Goal: Task Accomplishment & Management: Manage account settings

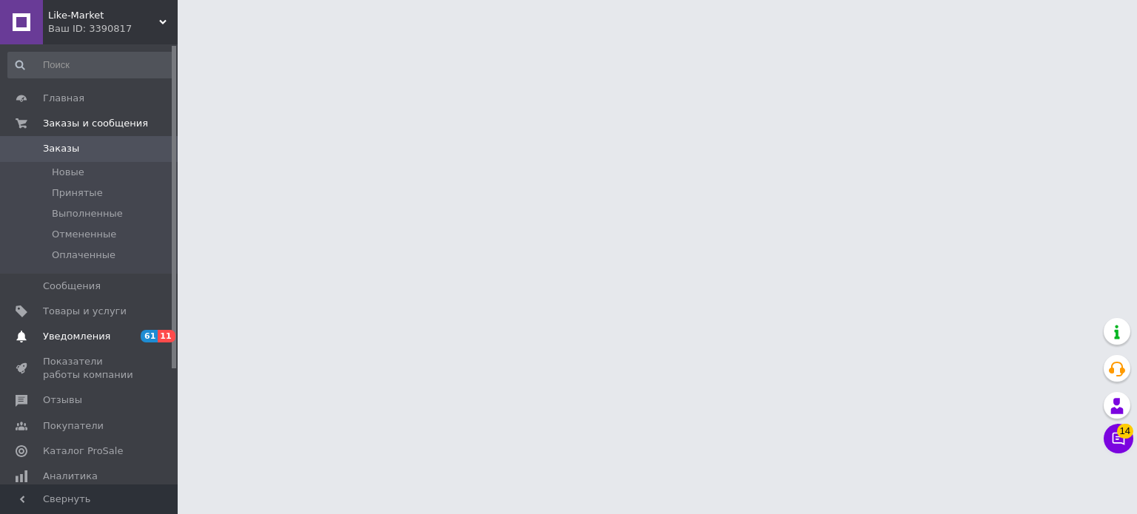
click at [87, 334] on span "Уведомления" at bounding box center [76, 336] width 67 height 13
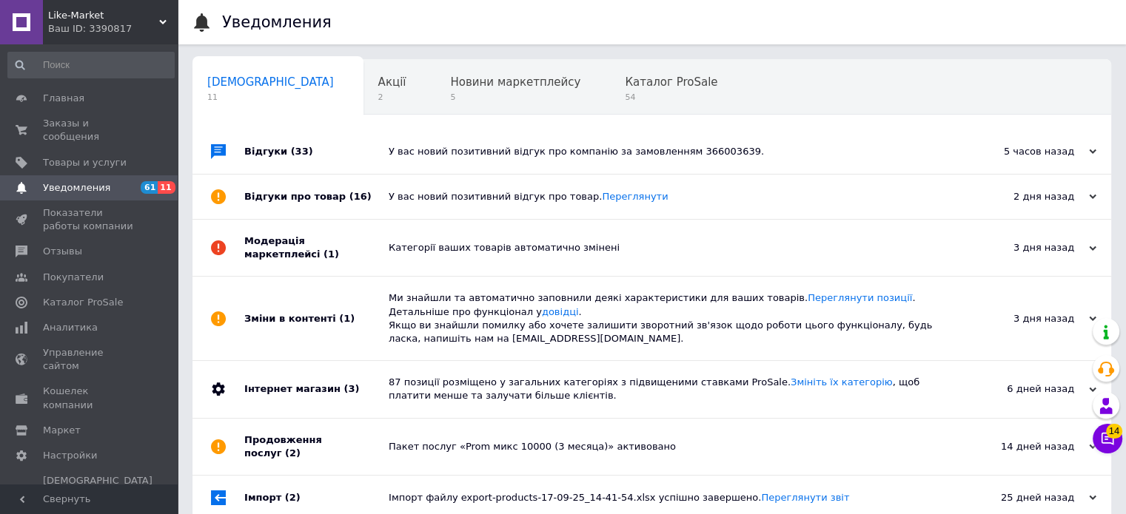
click at [83, 25] on div "Ваш ID: 3390817" at bounding box center [113, 28] width 130 height 13
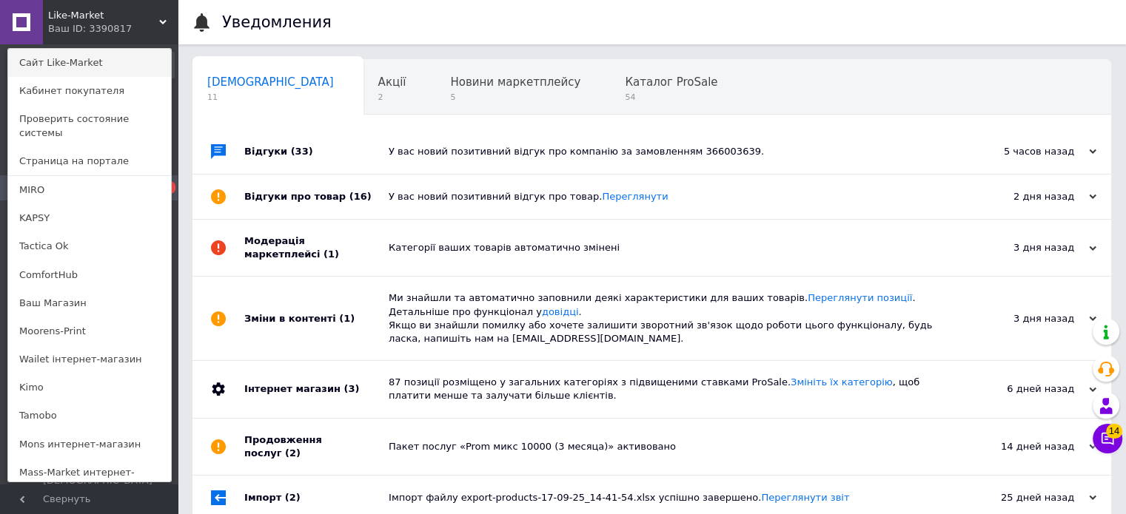
click at [90, 60] on link "Сайт Like-Market" at bounding box center [89, 63] width 163 height 28
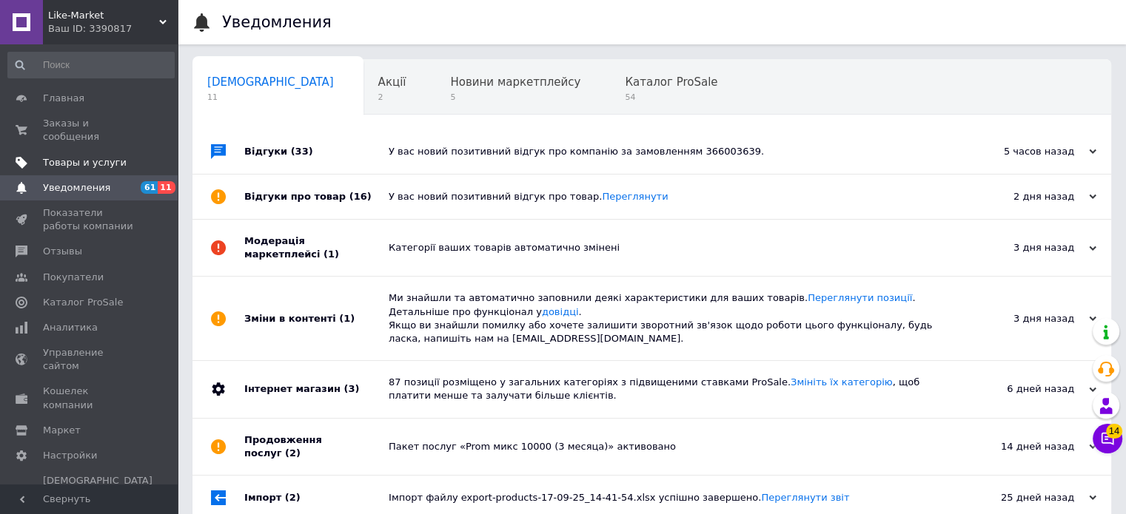
click at [112, 156] on span "Товары и услуги" at bounding box center [85, 162] width 84 height 13
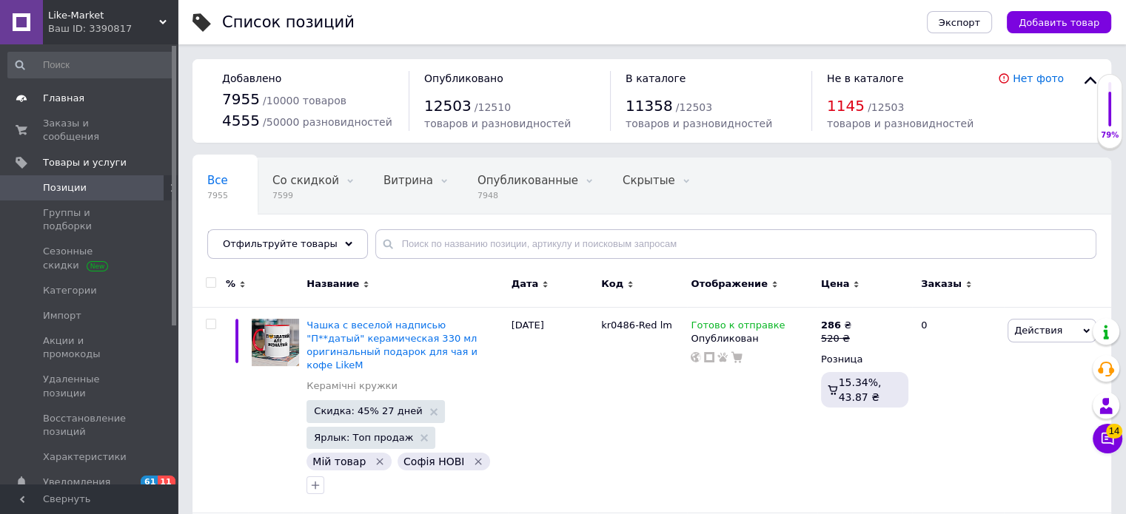
click at [115, 95] on span "Главная" at bounding box center [90, 98] width 94 height 13
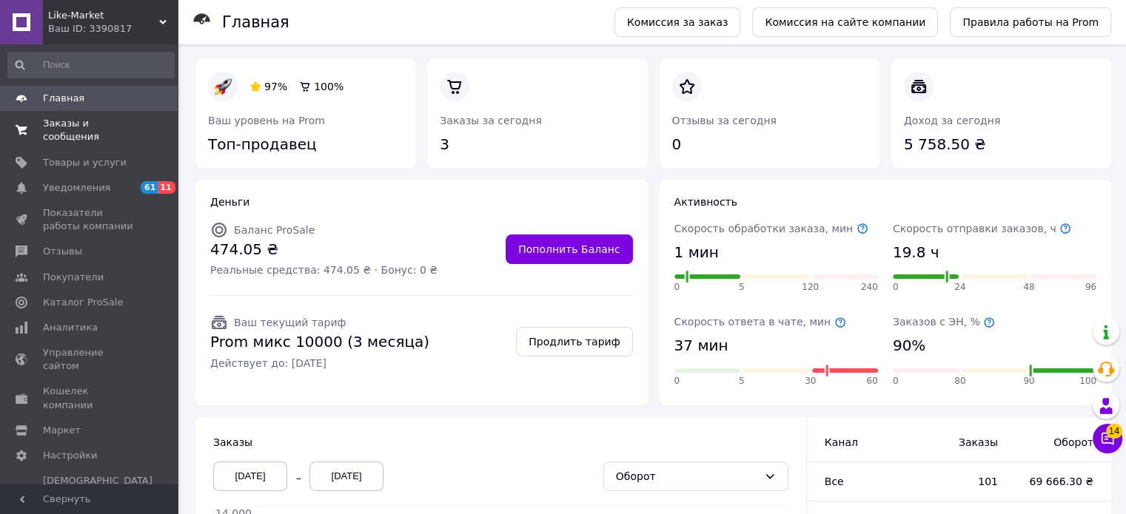
click at [118, 127] on span "Заказы и сообщения" at bounding box center [90, 130] width 94 height 27
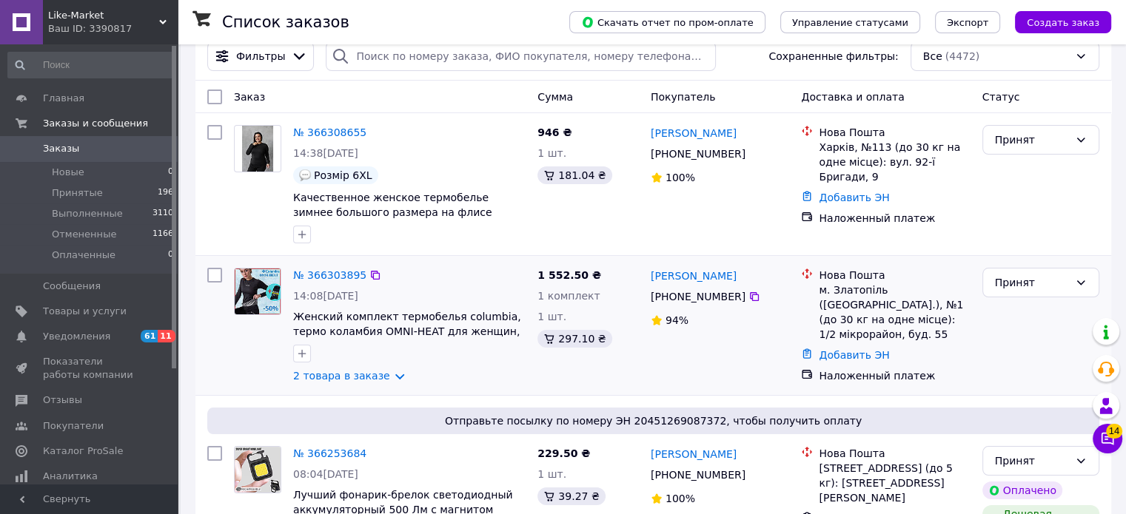
scroll to position [148, 0]
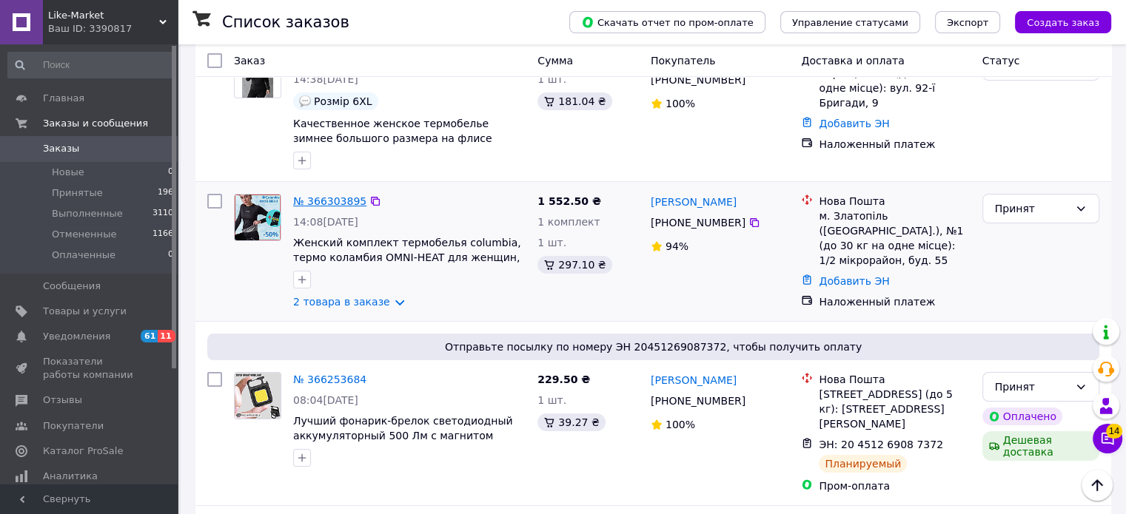
click at [325, 195] on link "№ 366303895" at bounding box center [329, 201] width 73 height 12
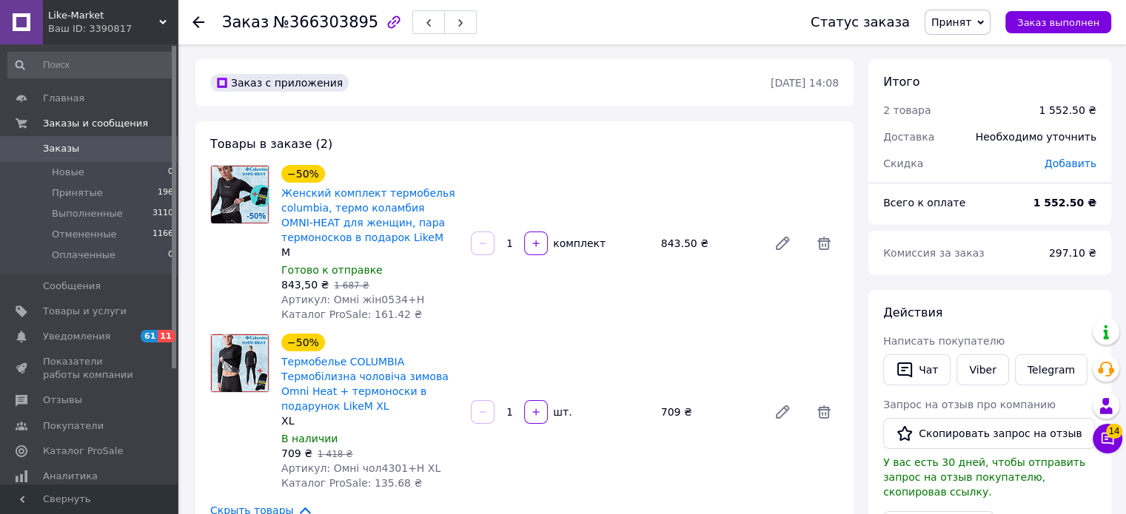
click at [121, 22] on div "Ваш ID: 3390817" at bounding box center [113, 28] width 130 height 13
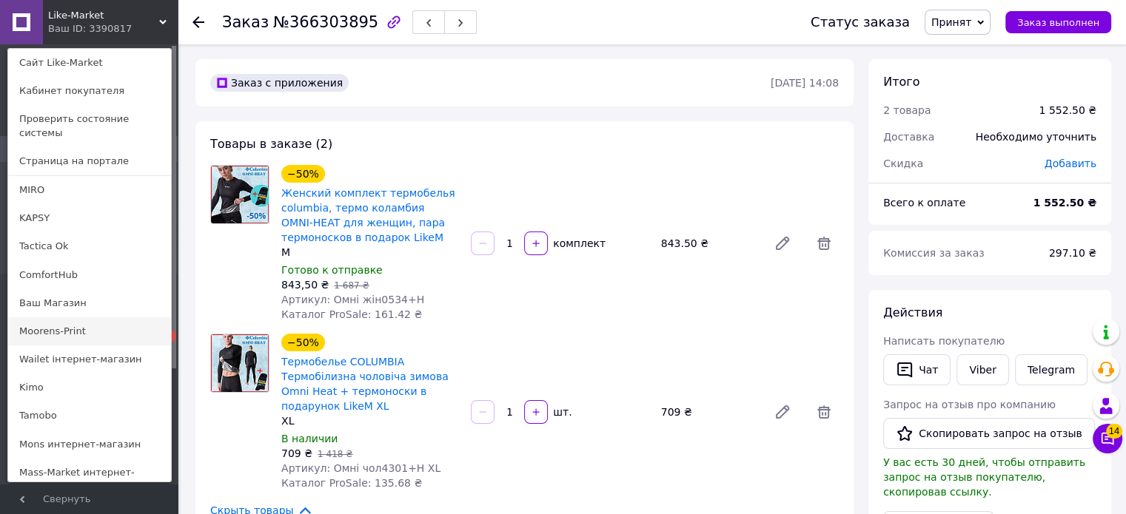
click at [97, 317] on link "Moorens-Print" at bounding box center [89, 331] width 163 height 28
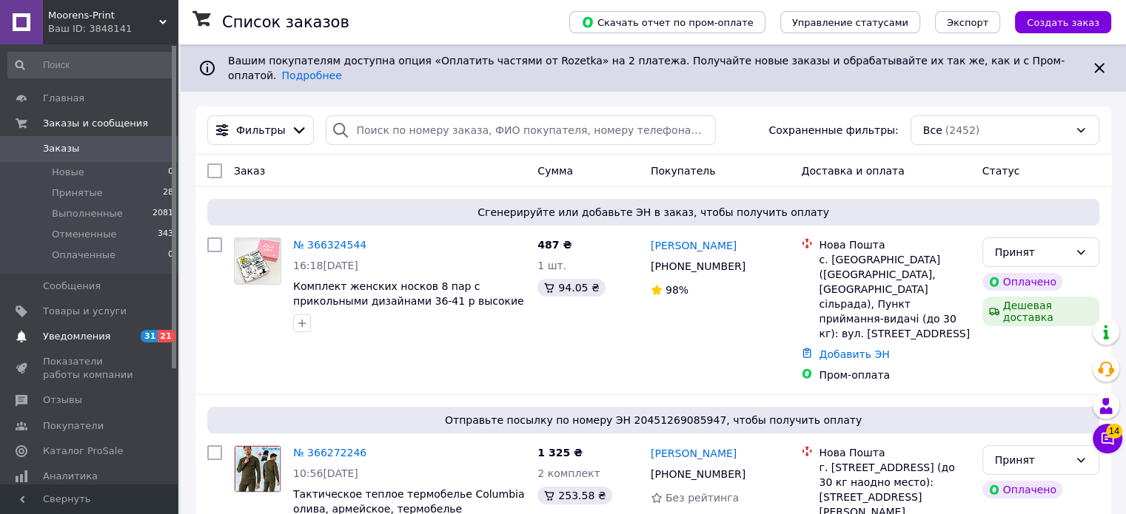
click at [134, 339] on span "Уведомления" at bounding box center [90, 336] width 94 height 13
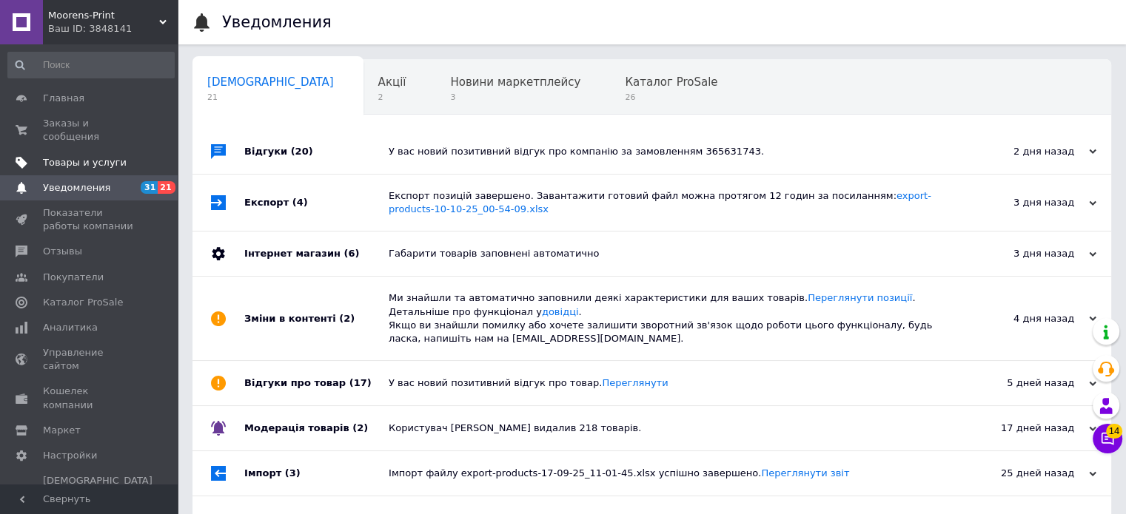
click at [127, 156] on span "Товары и услуги" at bounding box center [90, 162] width 94 height 13
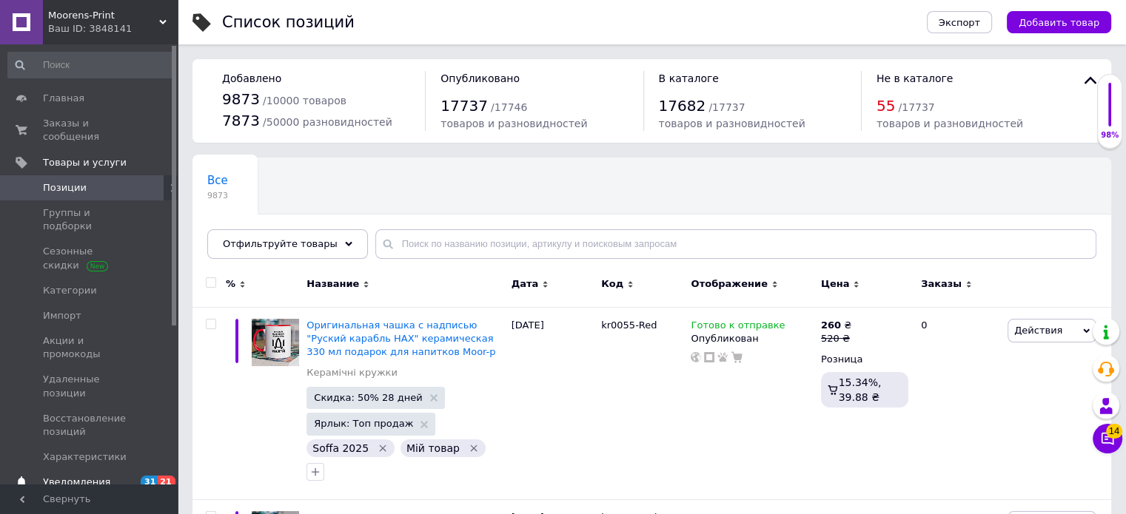
click at [65, 476] on span "Уведомления" at bounding box center [76, 482] width 67 height 13
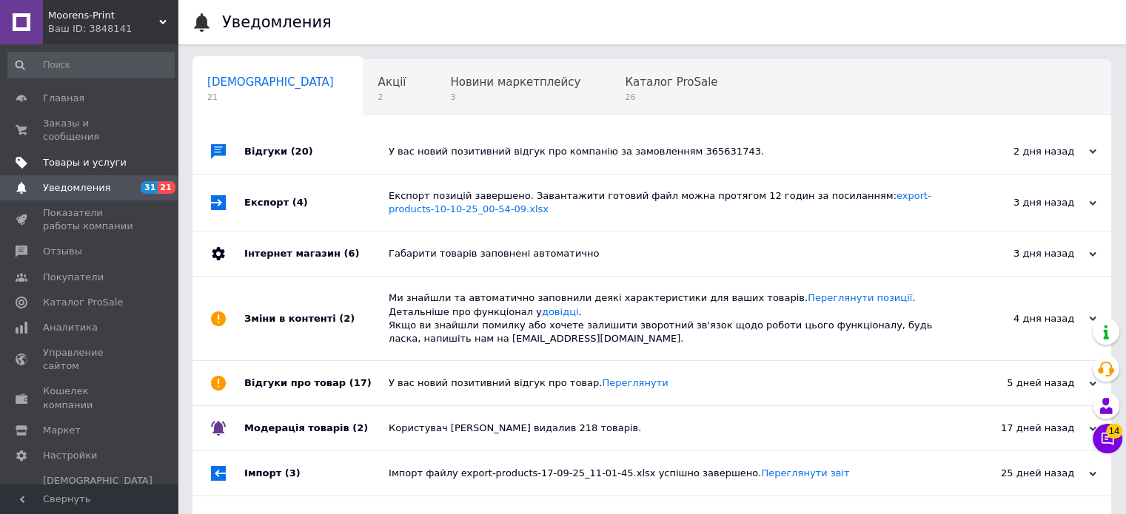
click at [112, 156] on span "Товары и услуги" at bounding box center [85, 162] width 84 height 13
